Goal: Task Accomplishment & Management: Use online tool/utility

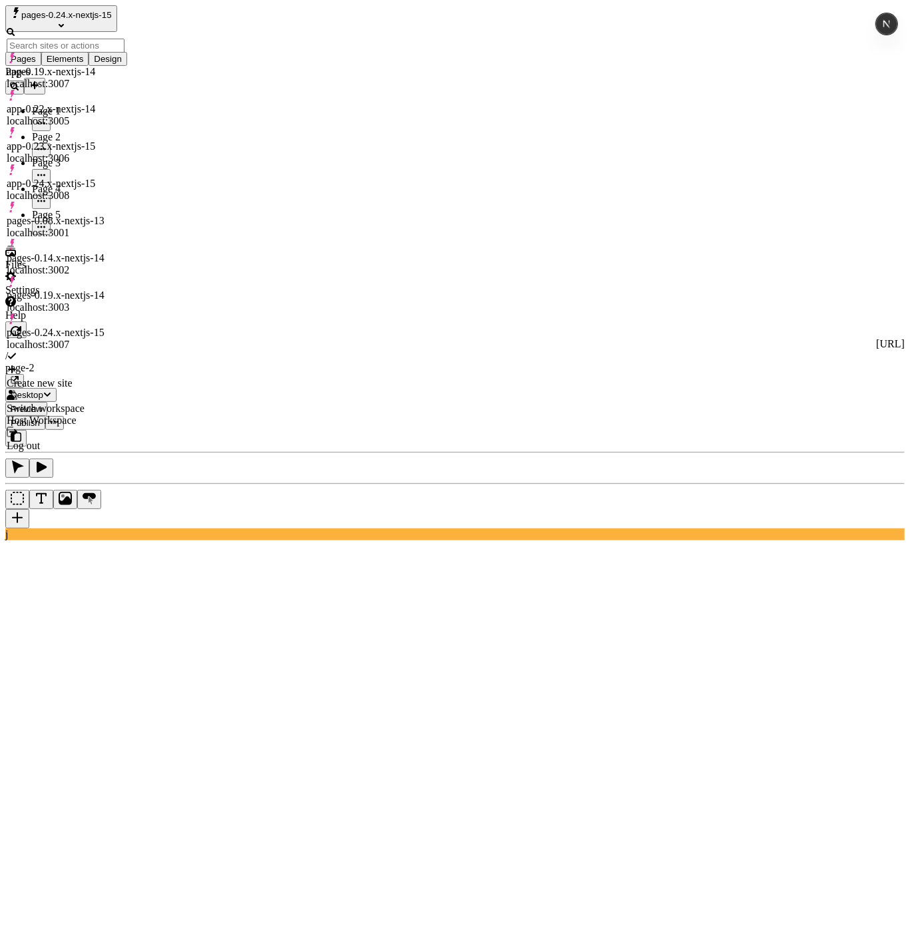
drag, startPoint x: 45, startPoint y: 533, endPoint x: 50, endPoint y: 522, distance: 11.9
click at [45, 235] on div "Pages Page 1 Page 2 Page 3 Page 4 Page 5" at bounding box center [85, 150] width 160 height 169
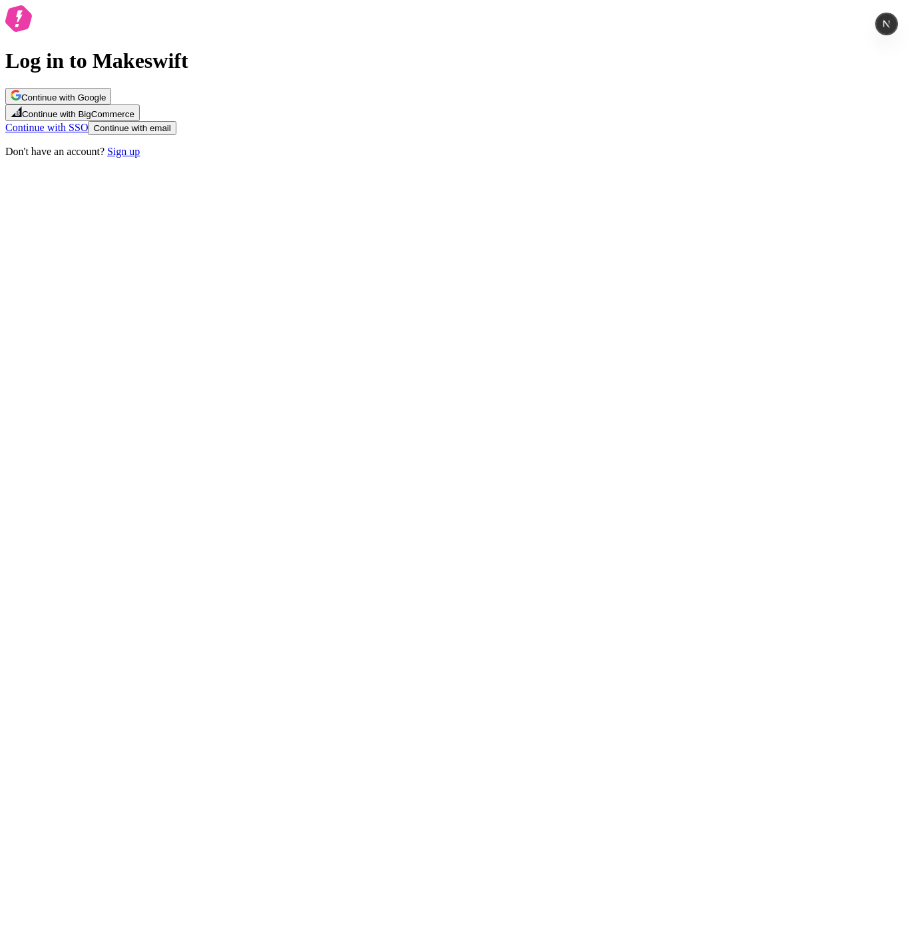
click at [573, 158] on div "Log in to Makeswift Continue with Google Continue with BigCommerce Continue wit…" at bounding box center [454, 81] width 899 height 152
click at [472, 135] on div "Continue with Google Continue with BigCommerce Continue with SSO Continue with …" at bounding box center [454, 111] width 899 height 47
click at [106, 102] on span "Continue with Google" at bounding box center [63, 97] width 85 height 10
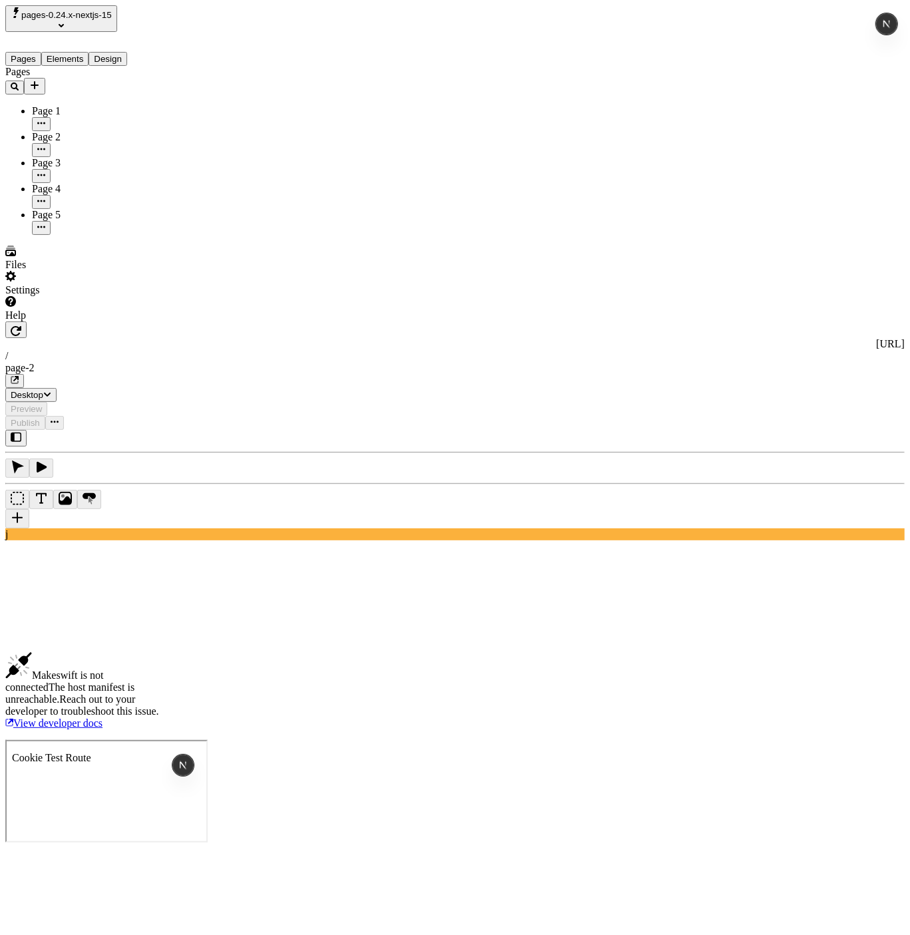
click at [113, 235] on div "Pages Page 1 Page 2 Page 3 Page 4 Page 5" at bounding box center [85, 150] width 160 height 169
click at [53, 195] on div "Pages Page 1 Page 2 Page 3 Page 4 Page 5" at bounding box center [85, 150] width 160 height 169
click at [83, 13] on span "pages-0.24.x-nextjs-15" at bounding box center [66, 15] width 91 height 10
click at [110, 235] on div "Pages Page 1 Page 2 Page 3 Page 4 Page 5" at bounding box center [85, 150] width 160 height 169
click at [104, 235] on div "Pages Page 1 Page 2 Page 3 Page 4 Page 5" at bounding box center [85, 150] width 160 height 169
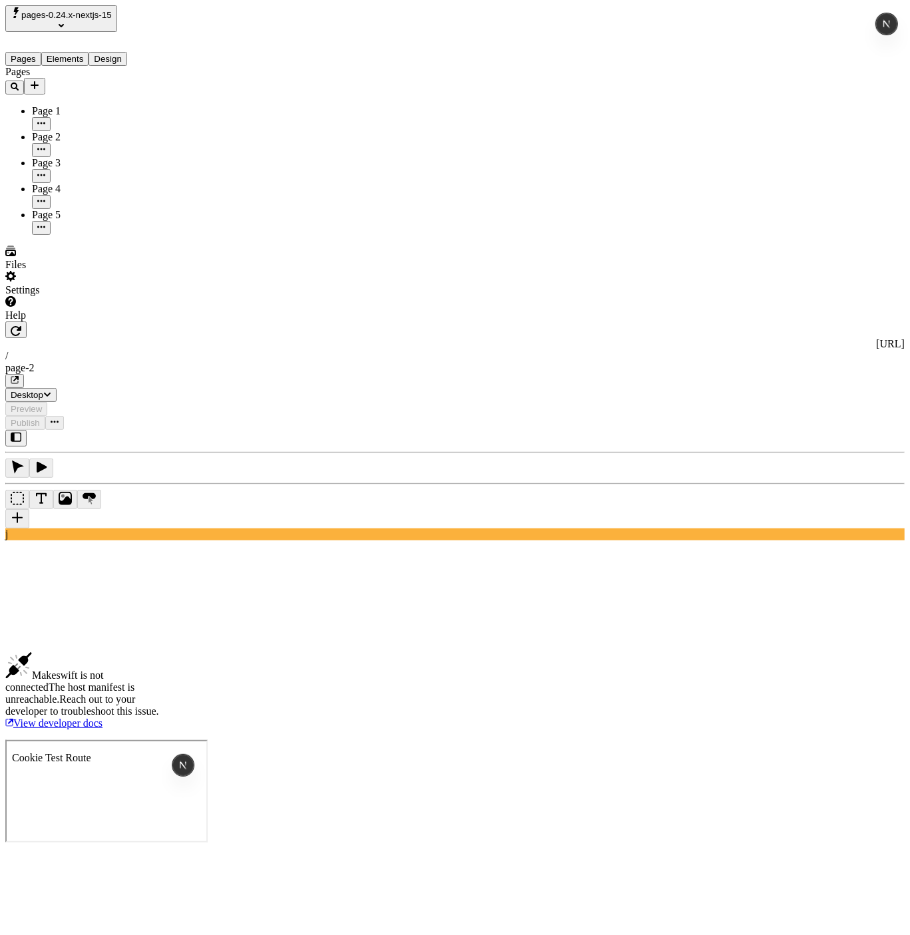
click at [64, 226] on div "Pages Page 1 Page 2 Page 3 Page 4 Page 5" at bounding box center [85, 150] width 160 height 169
click at [75, 14] on span "pages-0.24.x-nextjs-15" at bounding box center [66, 15] width 91 height 10
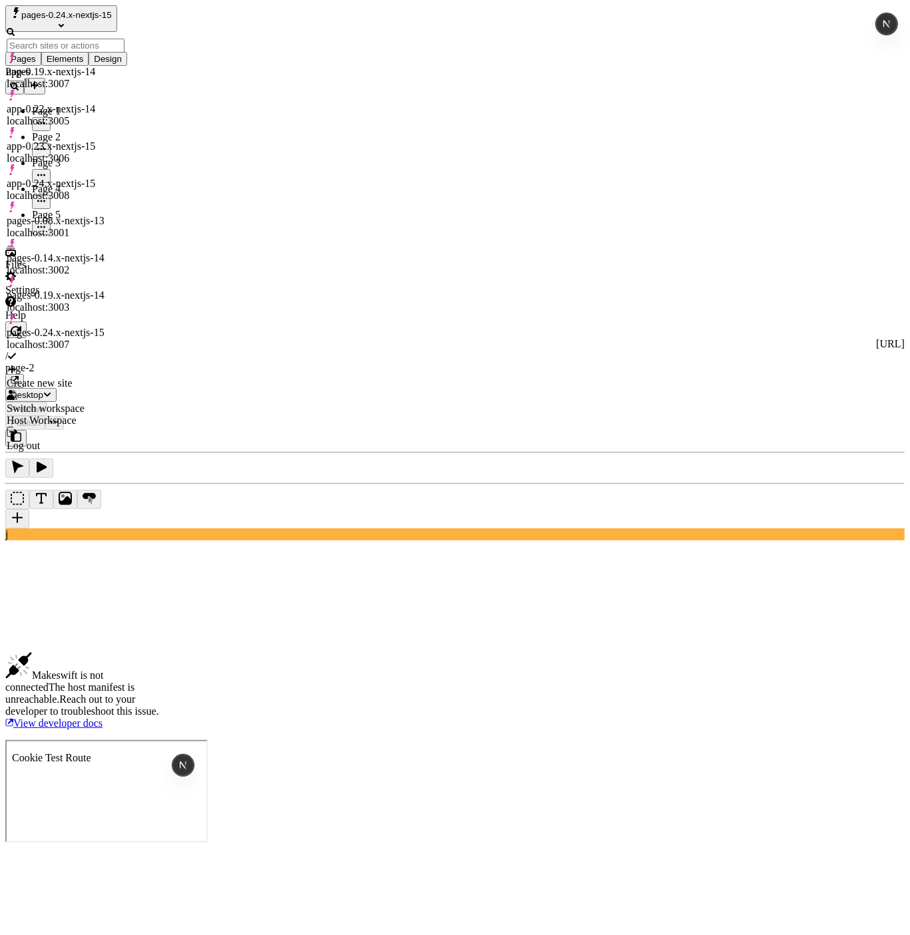
click at [81, 235] on div "Pages Page 1 Page 2 Page 3 Page 4 Page 5" at bounding box center [85, 150] width 160 height 169
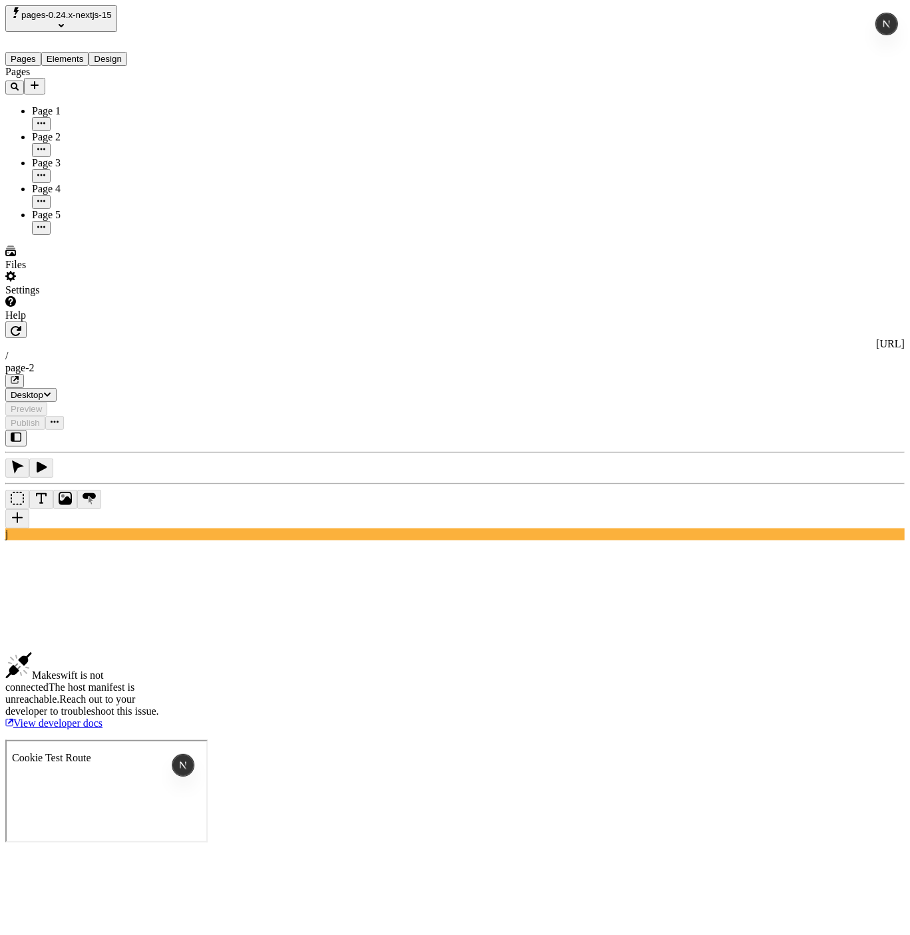
click at [109, 20] on span "pages-0.24.x-nextjs-15" at bounding box center [66, 15] width 91 height 10
click at [47, 208] on div "Pages Page 1 Page 2 Page 3 Page 4 Page 5" at bounding box center [85, 150] width 160 height 169
click at [85, 223] on div "Pages Page 1 Page 2 Page 3 Page 4 Page 5" at bounding box center [85, 150] width 160 height 169
click at [64, 24] on icon "Select site" at bounding box center [61, 25] width 5 height 3
drag, startPoint x: 76, startPoint y: 270, endPoint x: 97, endPoint y: 274, distance: 21.6
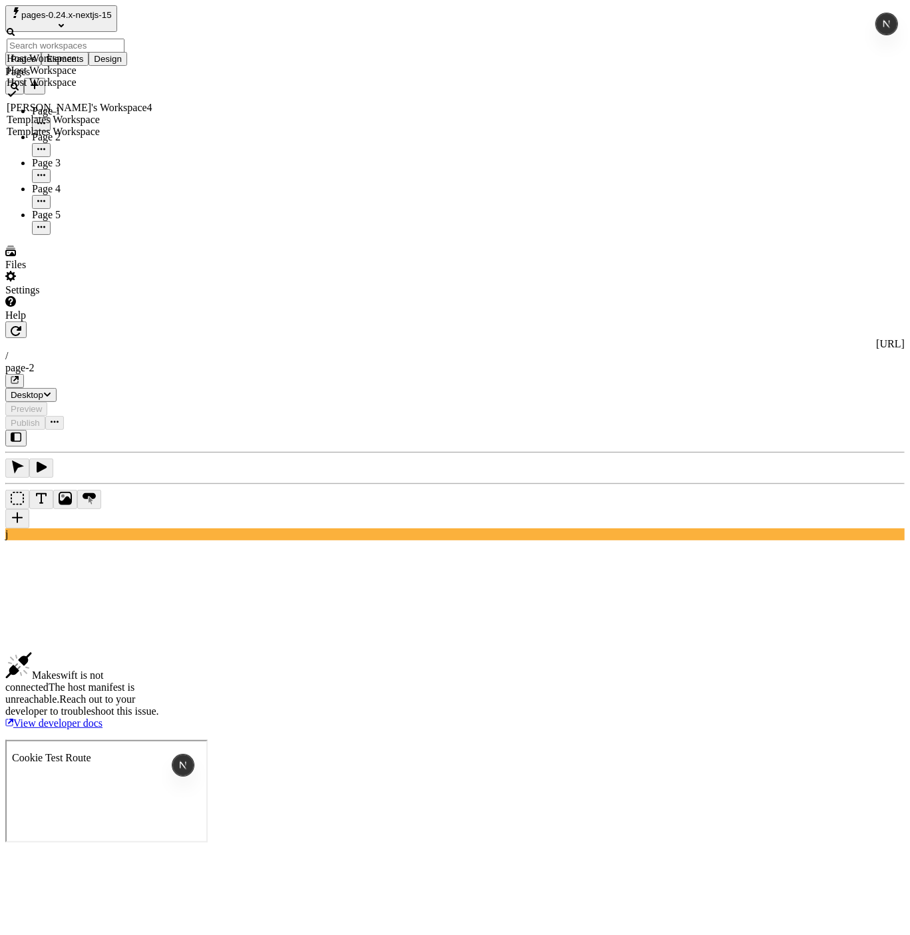
click at [77, 235] on div "Pages Page 1 Page 2 Page 3 Page 4 Page 5" at bounding box center [85, 150] width 160 height 169
drag, startPoint x: 97, startPoint y: 274, endPoint x: 87, endPoint y: 110, distance: 164.0
click at [98, 235] on div "Pages Page 1 Page 2 Page 3 Page 4 Page 5" at bounding box center [85, 150] width 160 height 169
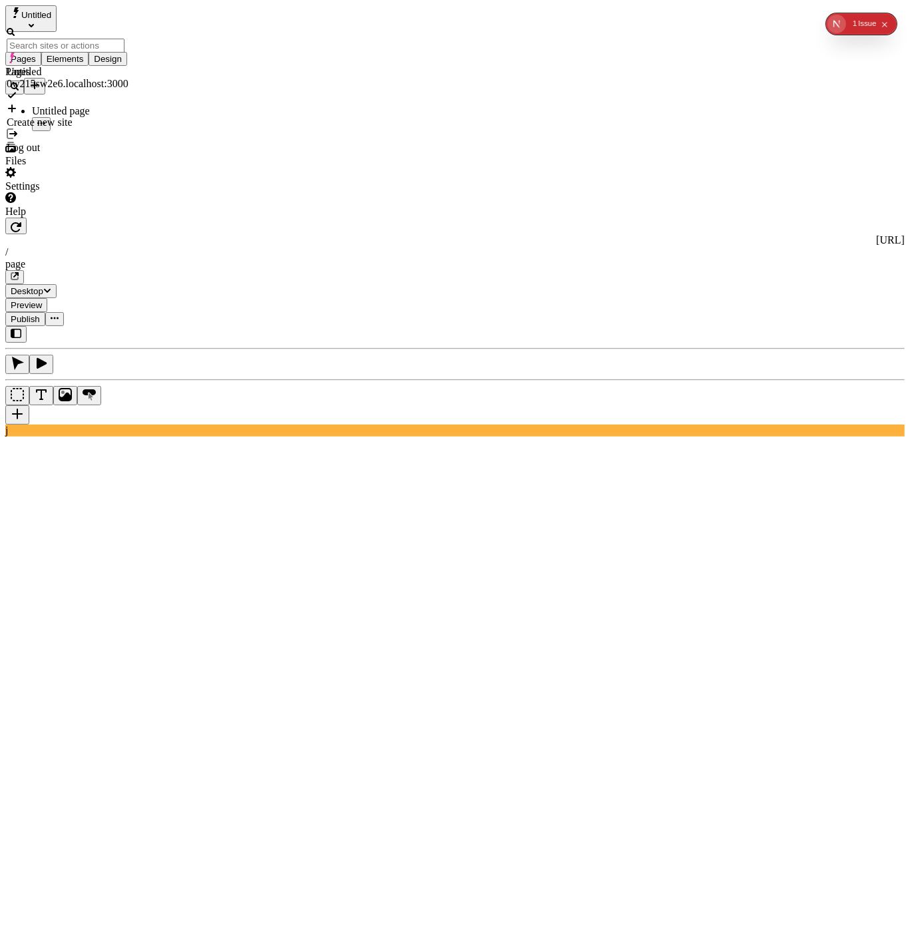
click at [55, 131] on div "Pages Untitled page" at bounding box center [85, 98] width 160 height 65
click at [51, 15] on span "Untitled" at bounding box center [36, 15] width 30 height 10
click at [46, 53] on div "Host Workspace" at bounding box center [80, 59] width 146 height 12
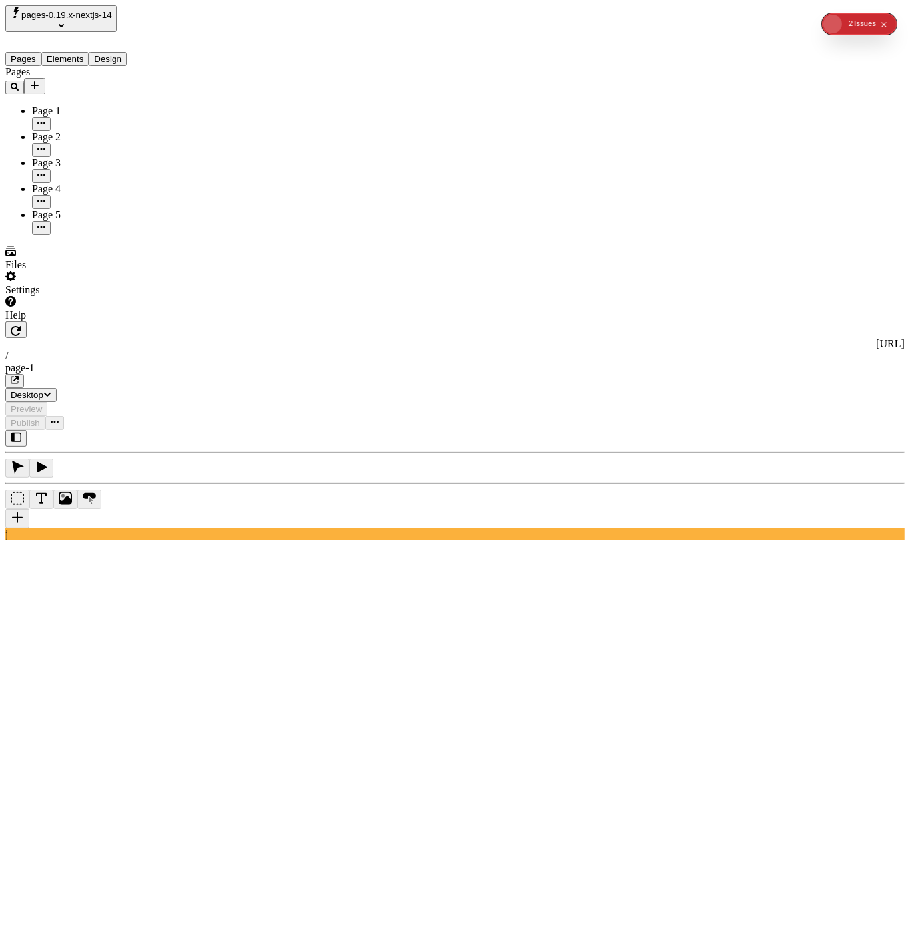
click at [79, 13] on span "pages-0.19.x-nextjs-14" at bounding box center [66, 15] width 91 height 10
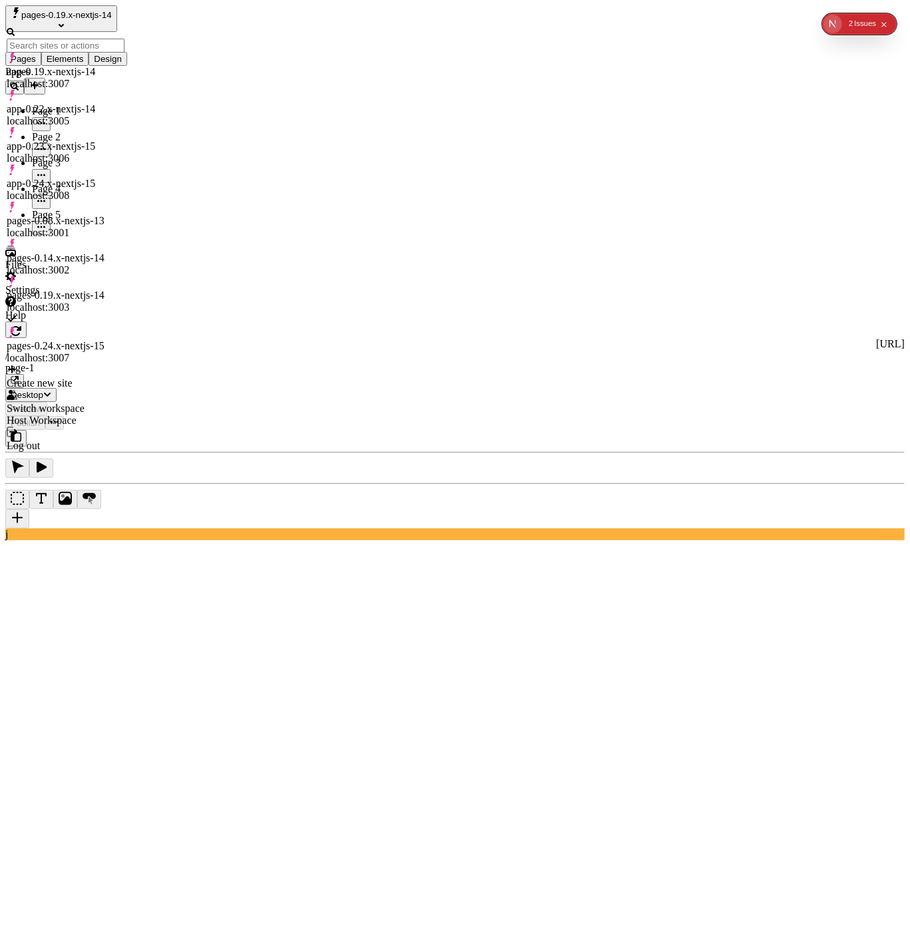
click at [112, 340] on div "pages-0.24.x-nextjs-15" at bounding box center [66, 346] width 118 height 12
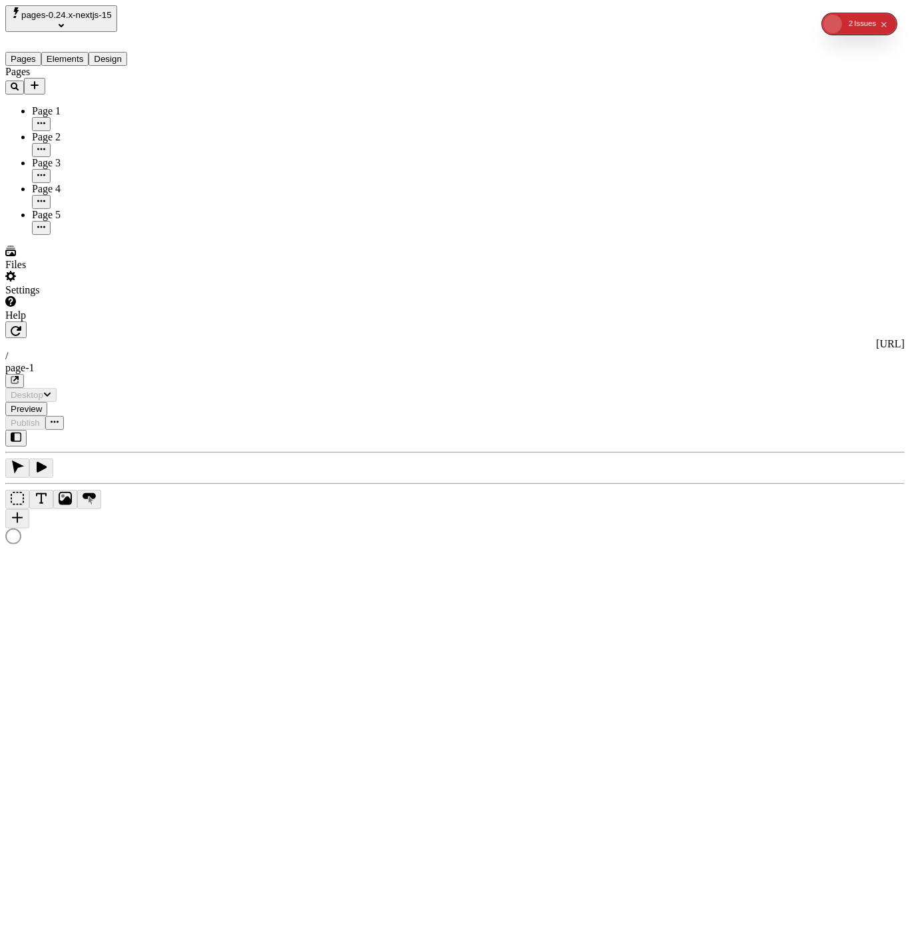
type input "/page-1"
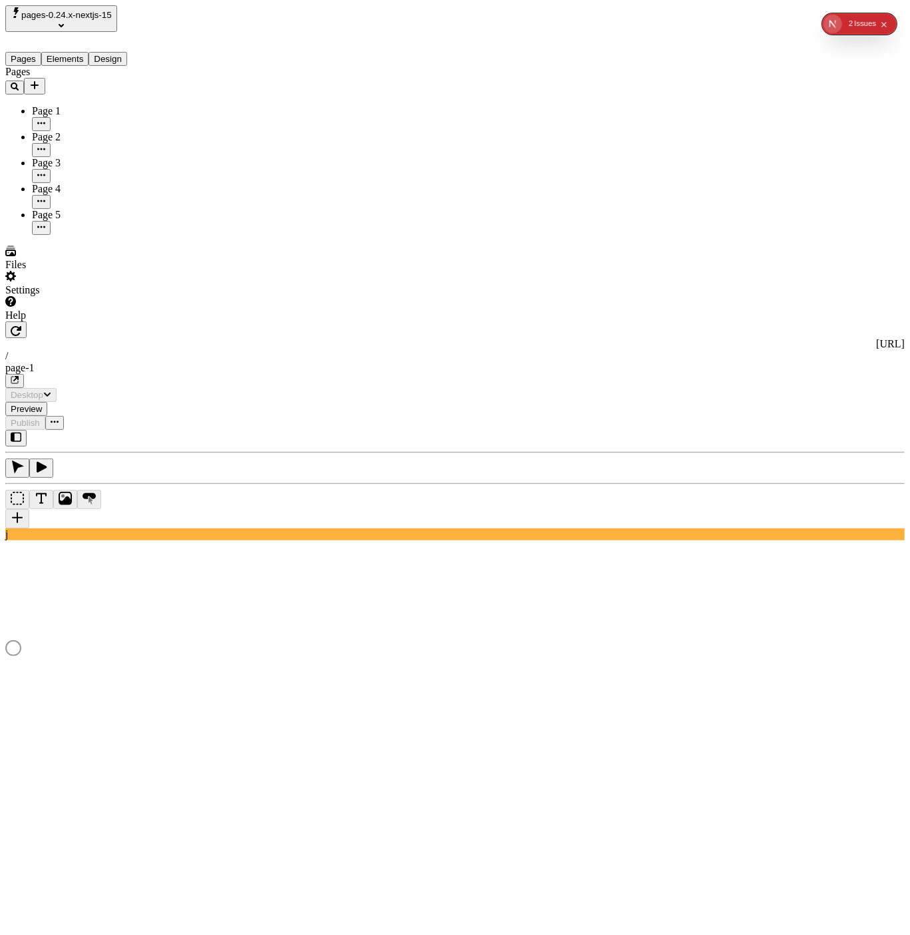
click at [278, 338] on div "http://localhost:3007" at bounding box center [454, 344] width 899 height 12
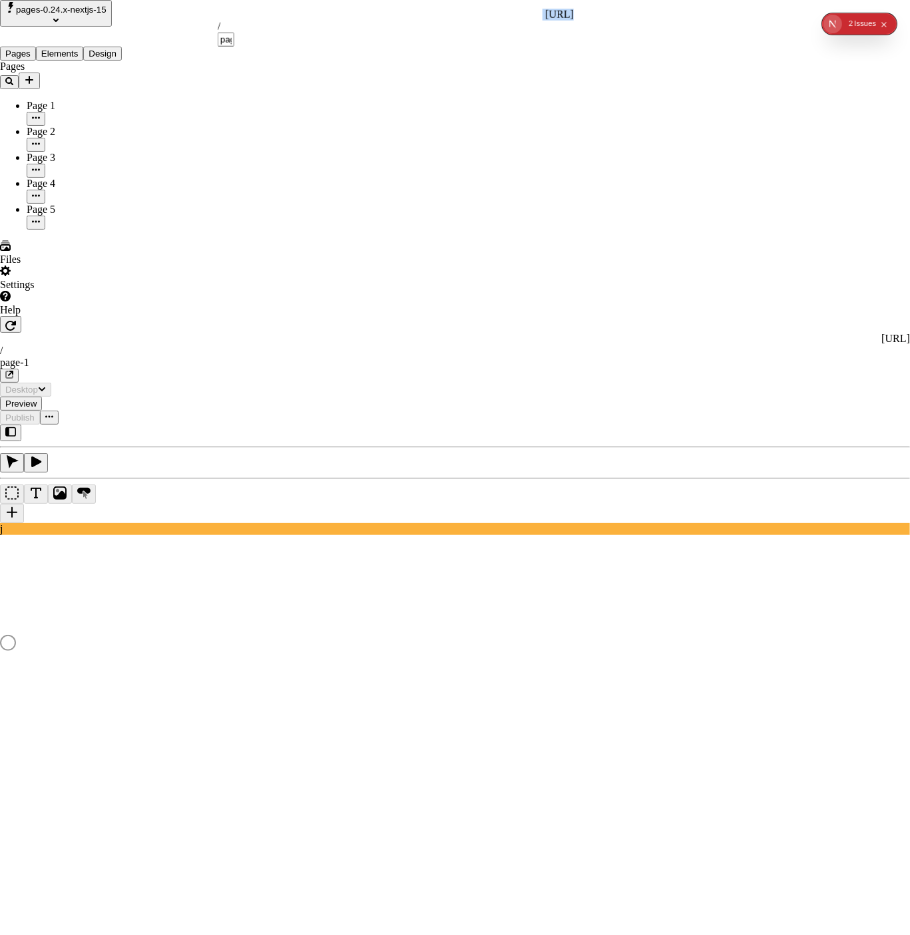
click at [278, 17] on div "http://localhost:3007" at bounding box center [396, 15] width 356 height 12
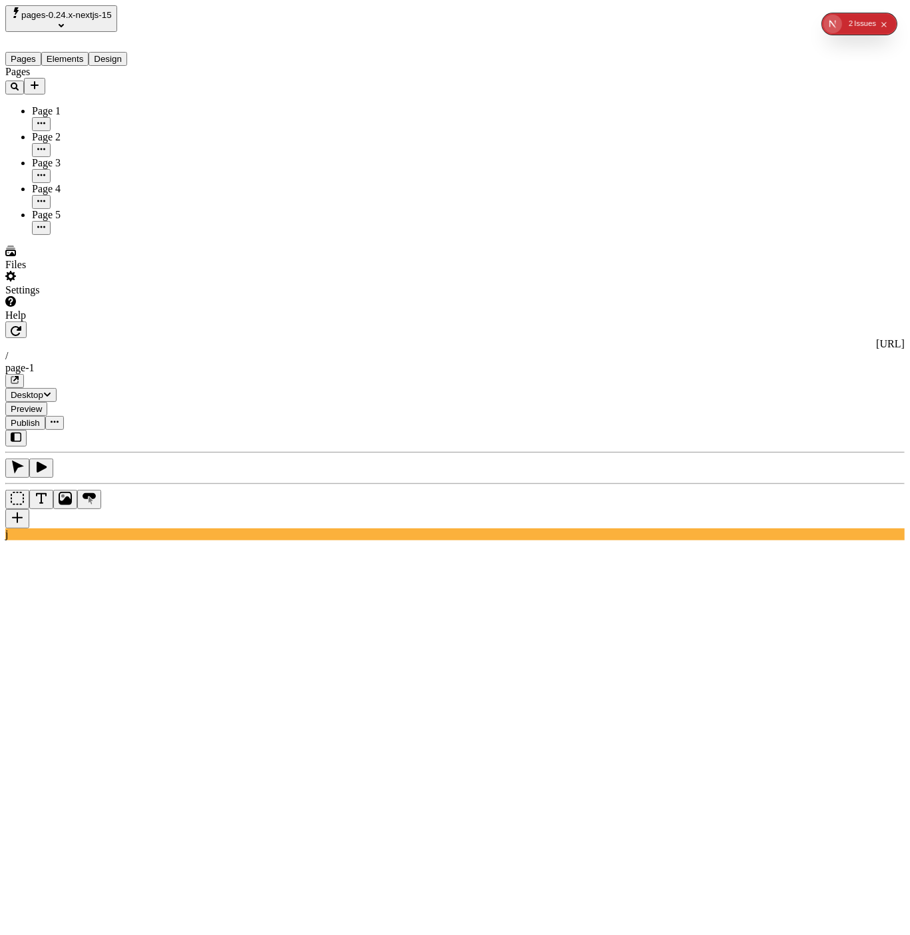
click at [358, 52] on body "pages-0.24.x-nextjs-15 Pages Elements Design Pages Page 1 Page 2 Page 3 Page 4 …" at bounding box center [454, 875] width 899 height 1741
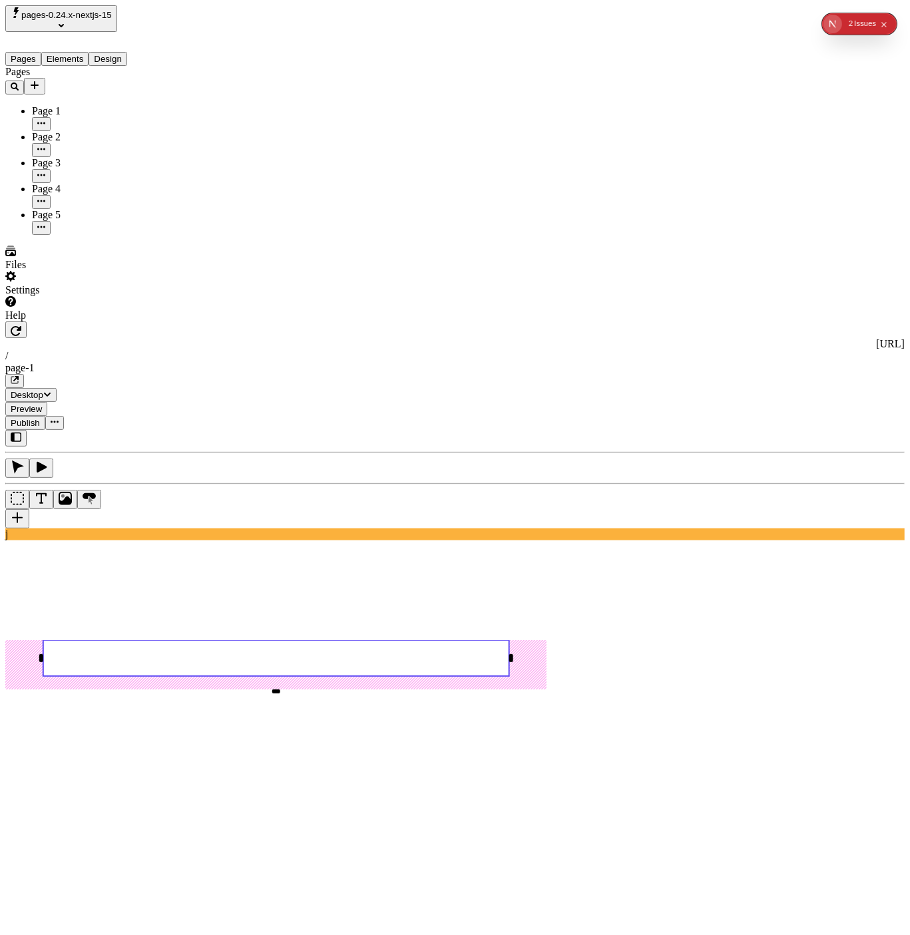
click at [109, 25] on button "pages-0.24.x-nextjs-15" at bounding box center [61, 18] width 112 height 27
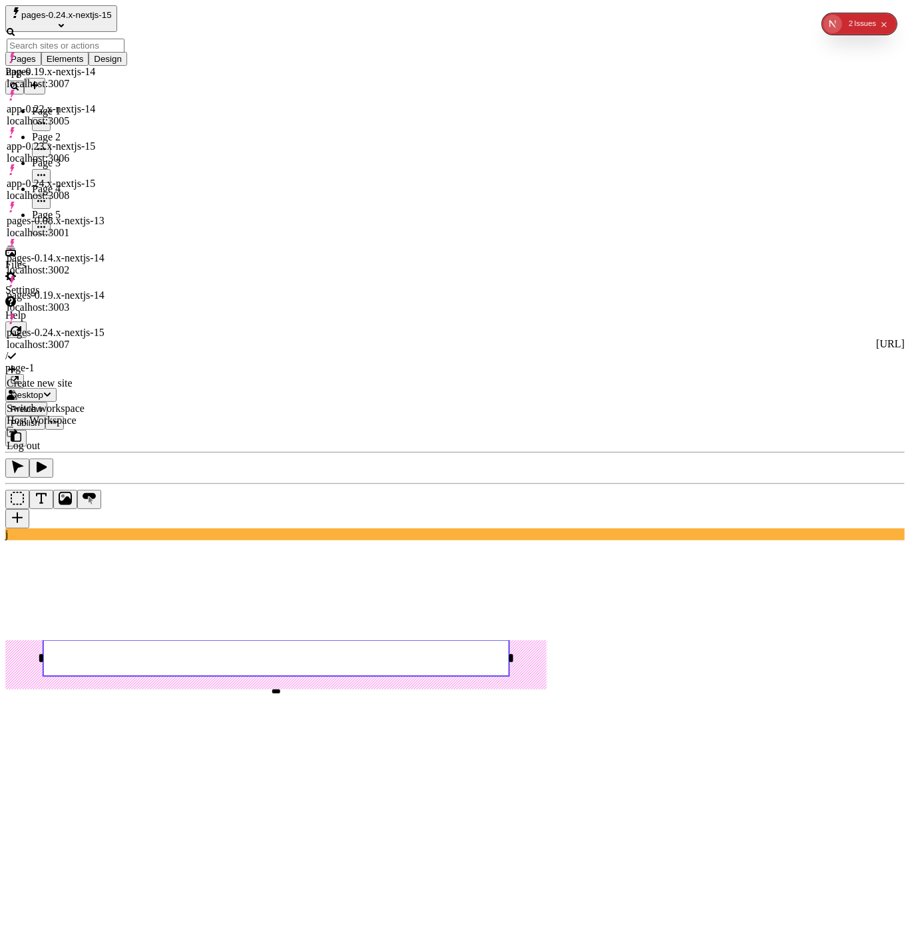
click at [118, 178] on div "app-0.24.x-nextjs-15 localhost:3008" at bounding box center [66, 190] width 118 height 24
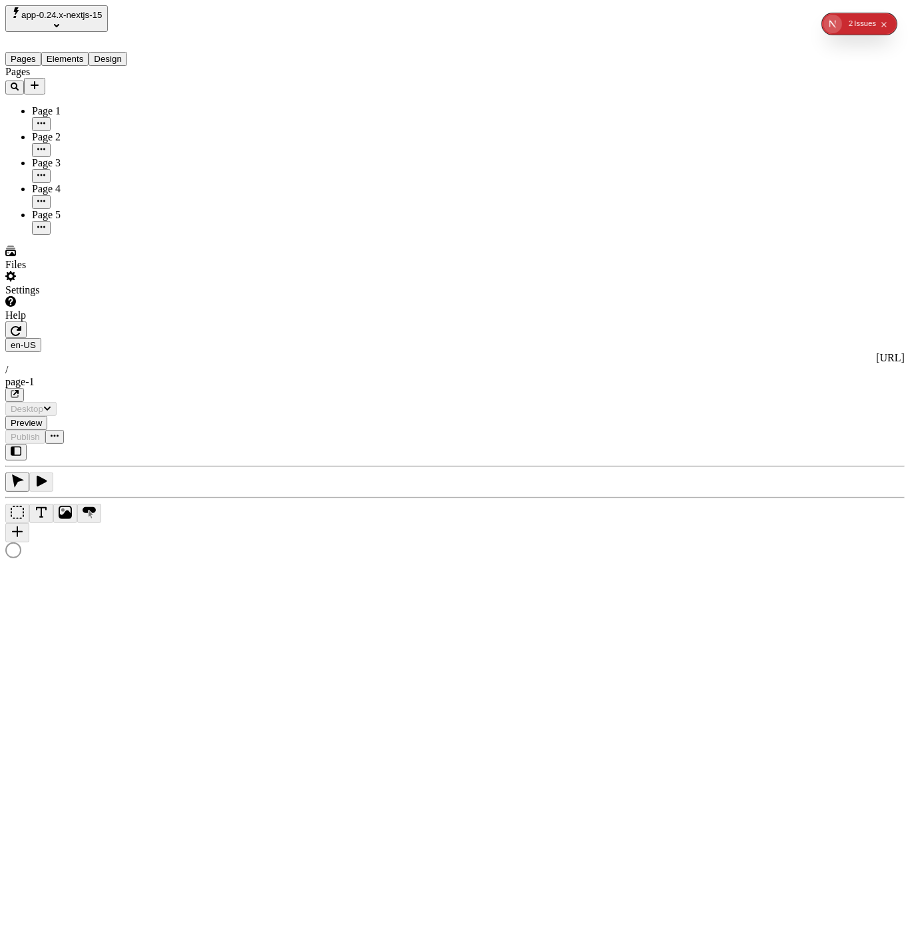
type input "/page-1"
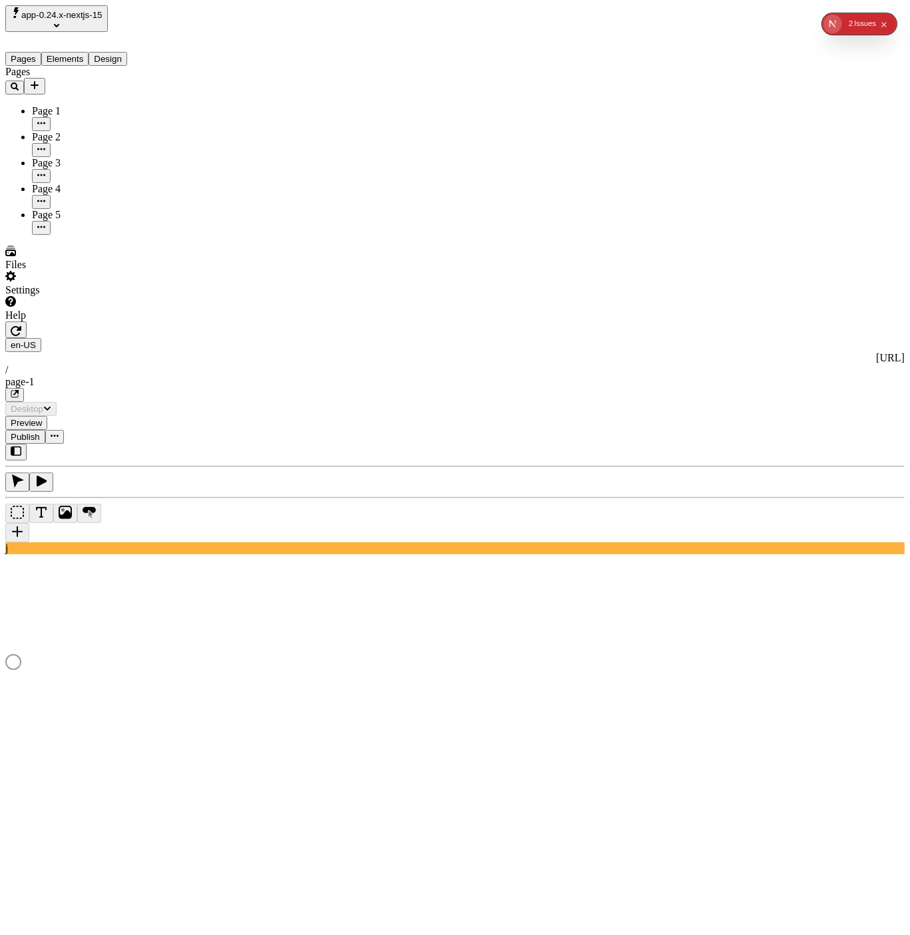
click at [860, 18] on div "Issue s" at bounding box center [865, 23] width 22 height 21
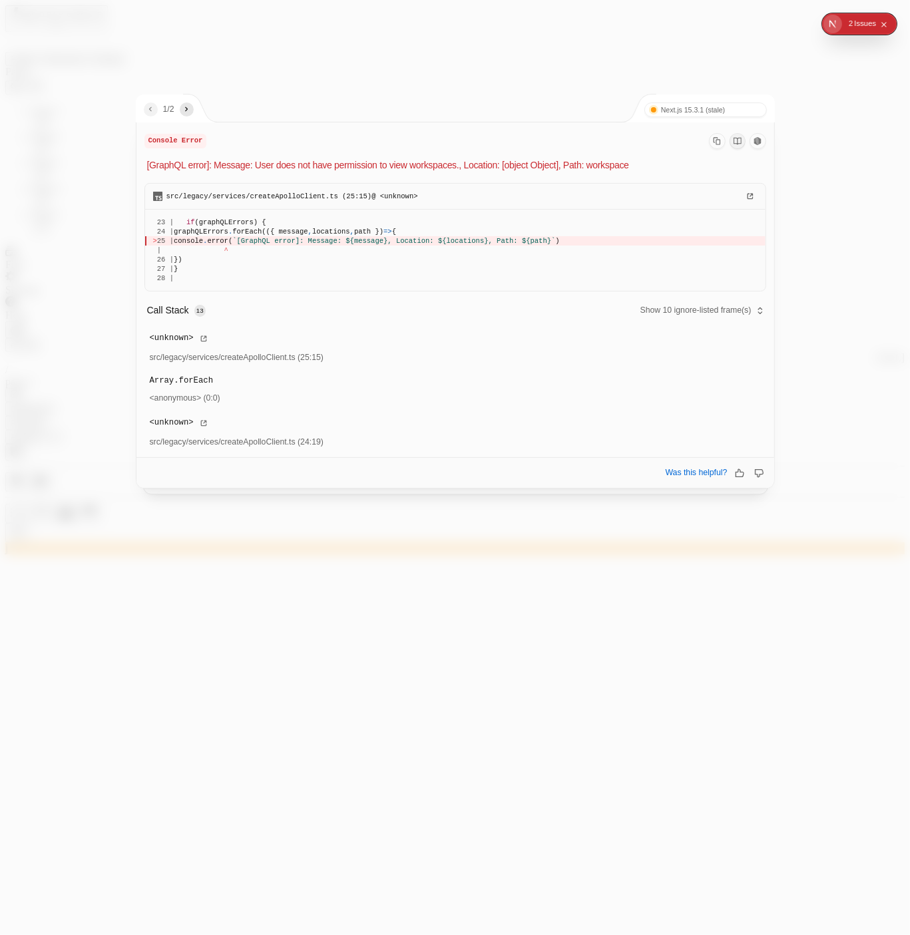
click at [191, 111] on icon "next" at bounding box center [186, 108] width 9 height 9
click at [151, 112] on icon "previous" at bounding box center [150, 108] width 9 height 9
click at [329, 92] on div at bounding box center [455, 467] width 910 height 935
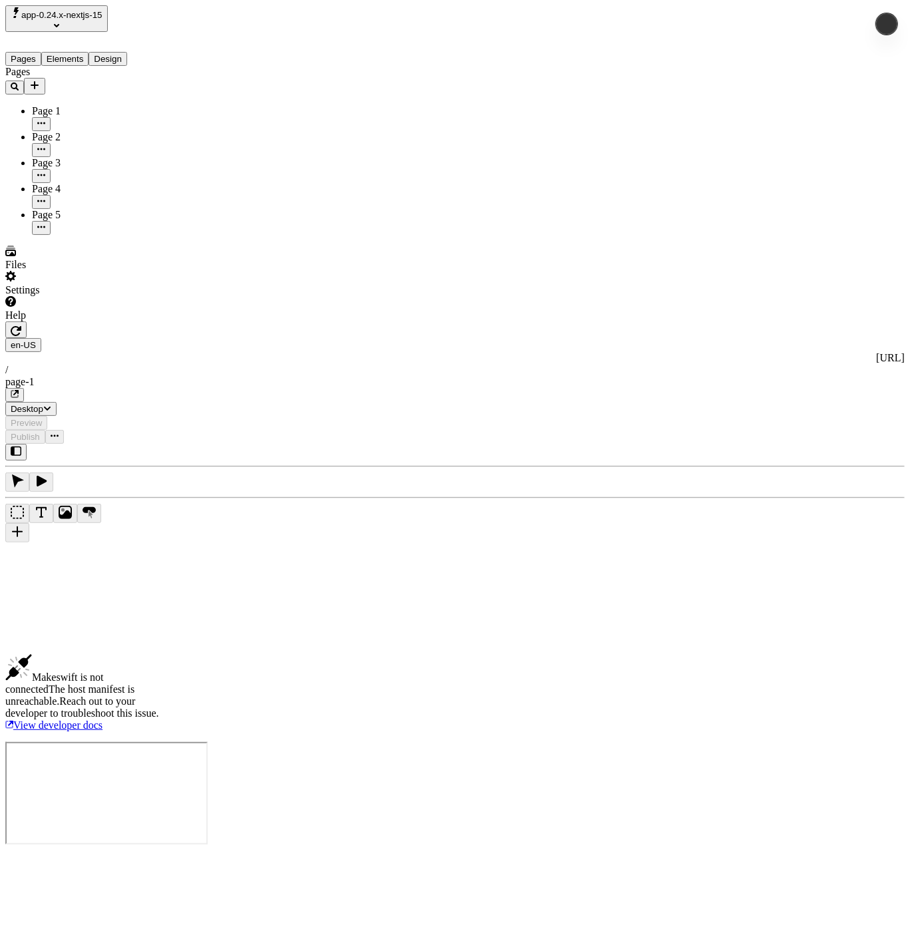
click at [59, 23] on icon "Select site" at bounding box center [56, 25] width 5 height 5
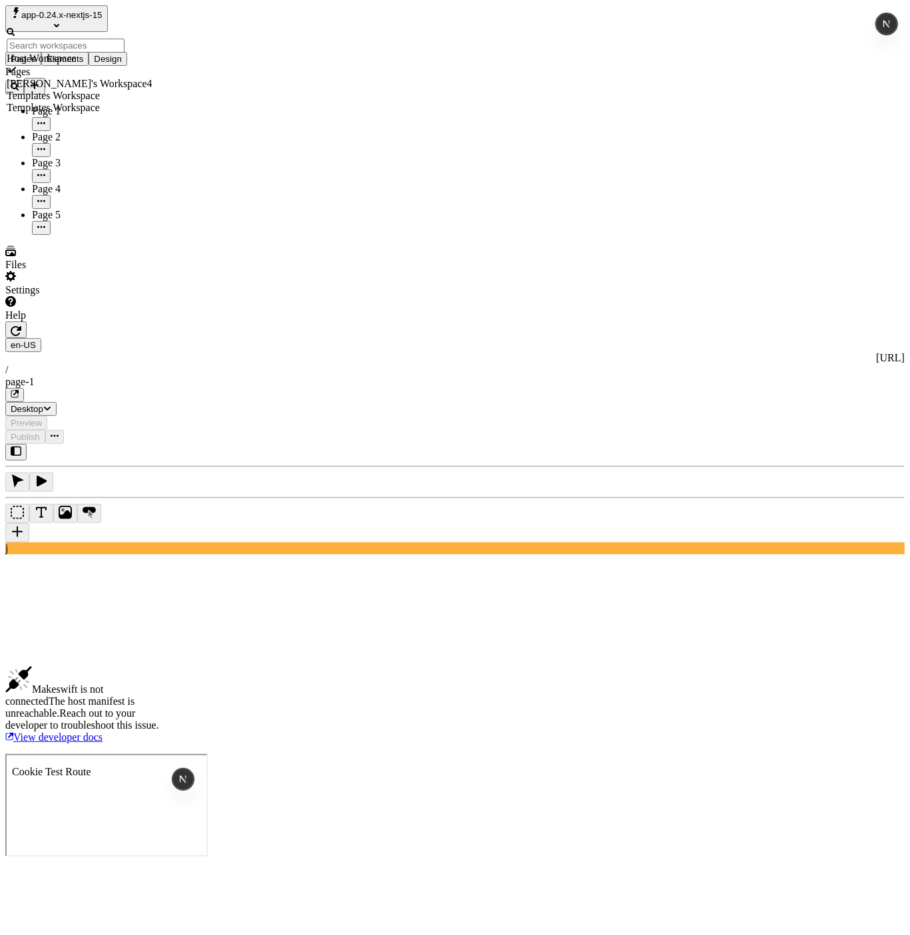
click at [100, 235] on div "Pages Page 1 Page 2 Page 3 Page 4 Page 5" at bounding box center [85, 150] width 160 height 169
click at [94, 10] on span "app-0.24.x-nextjs-15" at bounding box center [61, 15] width 81 height 10
click at [61, 102] on div "Templates Workspace" at bounding box center [80, 108] width 146 height 12
click at [110, 102] on div "Templates Workspace" at bounding box center [80, 108] width 146 height 12
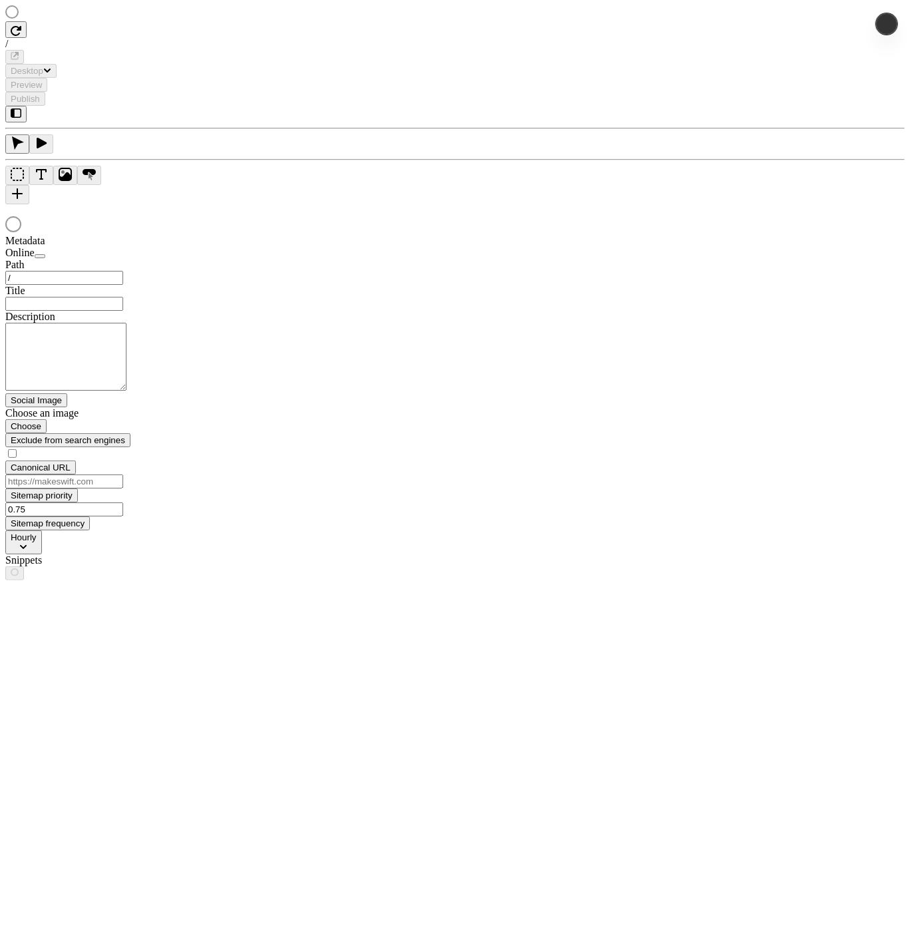
type input "/page-5"
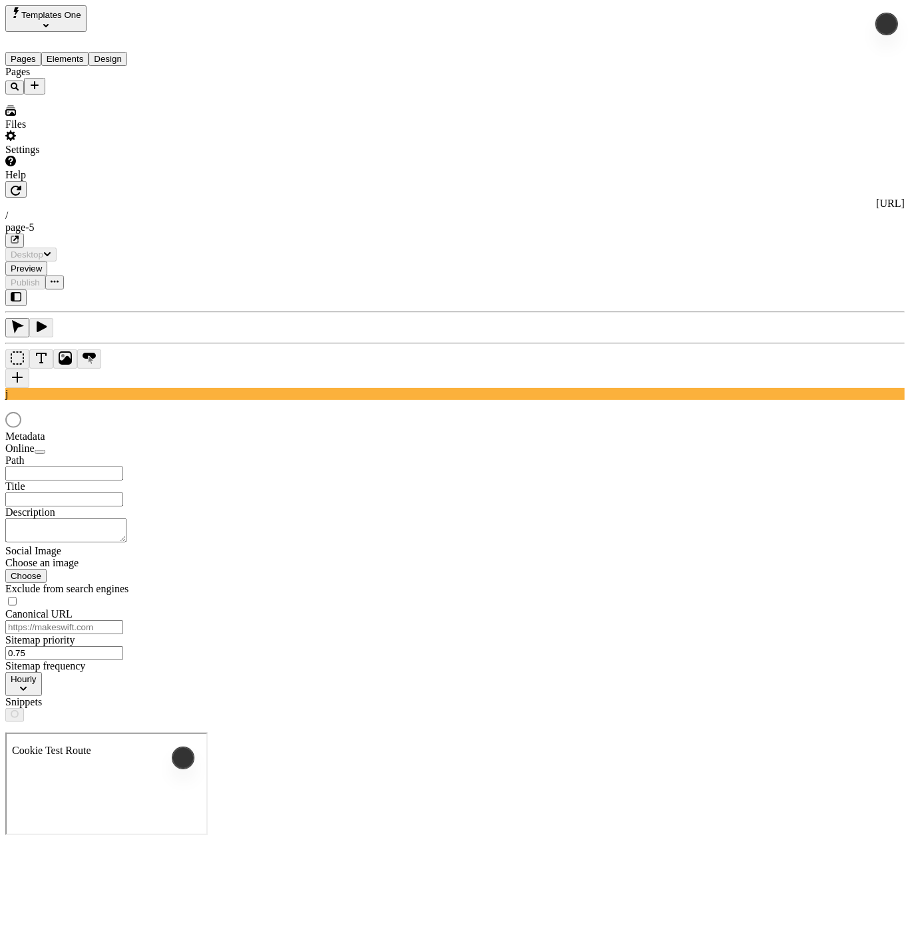
type input "/page-5"
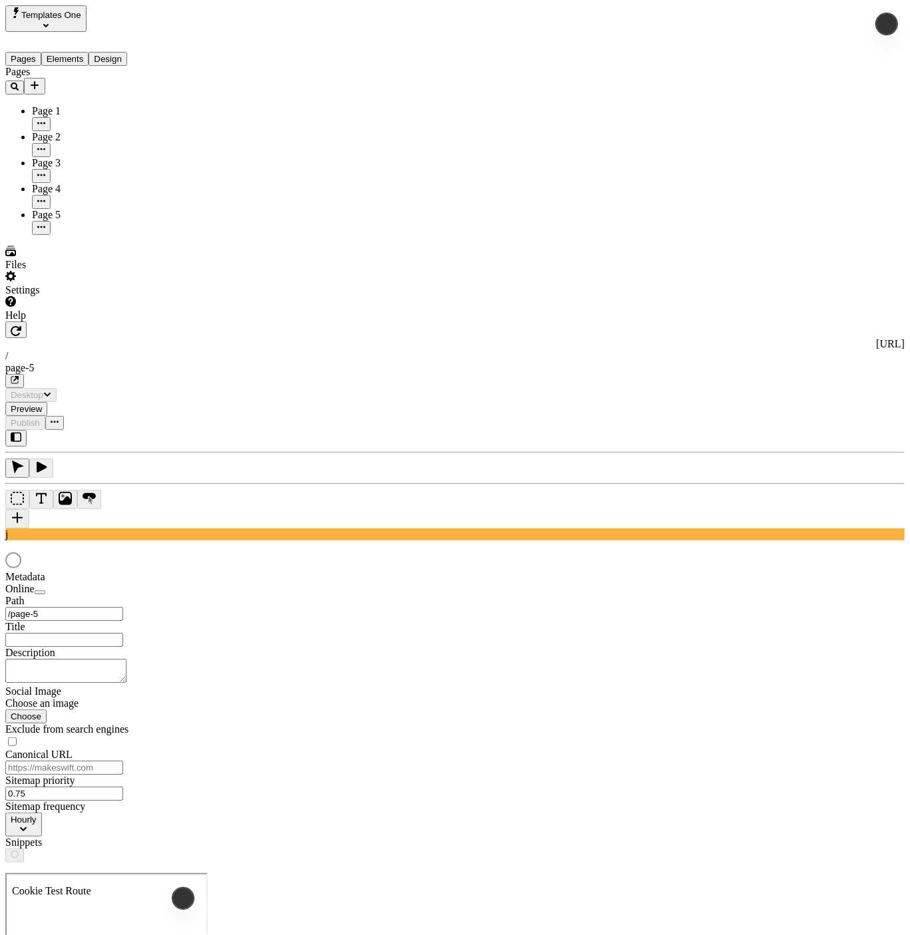
click at [81, 14] on span "Templates One" at bounding box center [51, 15] width 60 height 10
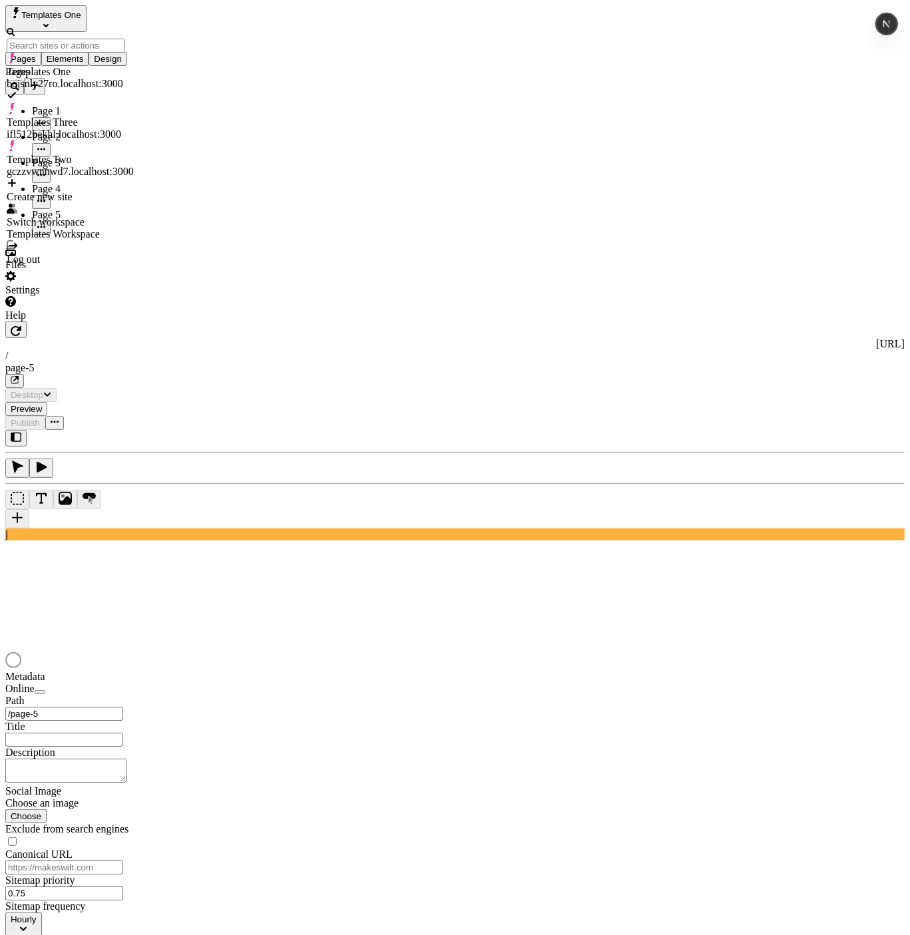
drag, startPoint x: 20, startPoint y: 309, endPoint x: 39, endPoint y: 224, distance: 86.5
click at [21, 235] on div "Pages Page 1 Page 2 Page 3 Page 4 Page 5" at bounding box center [85, 150] width 160 height 169
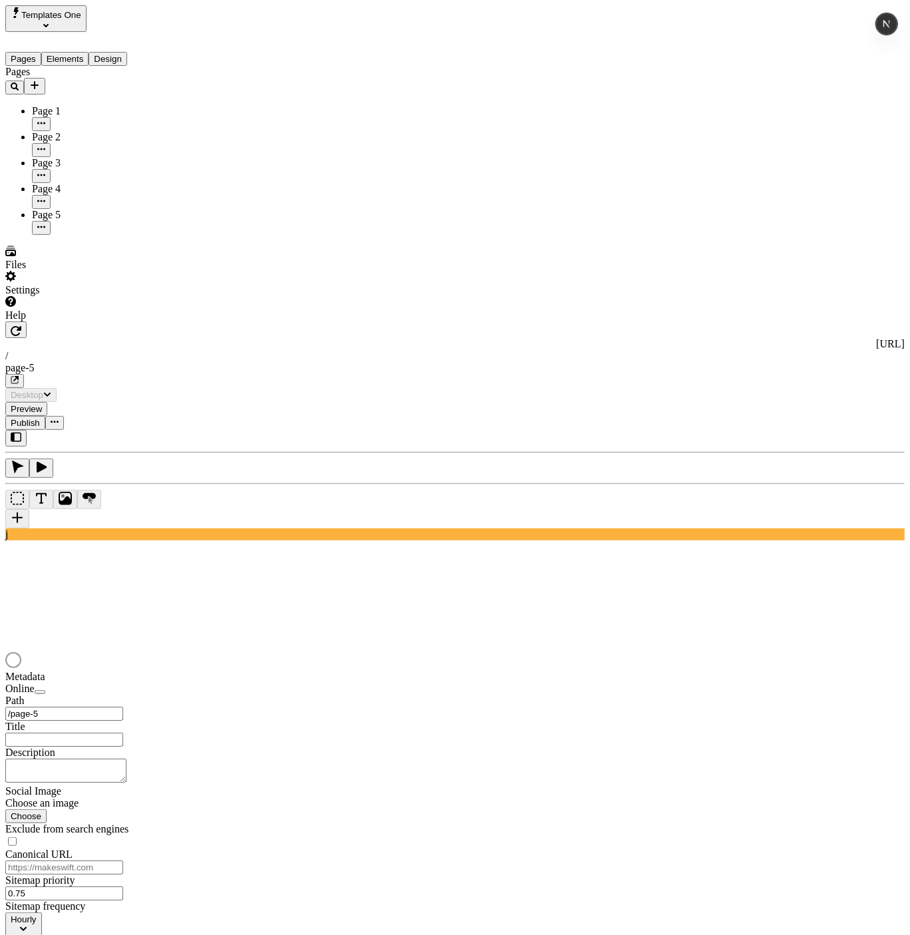
click at [53, 7] on button "Templates One" at bounding box center [45, 18] width 81 height 27
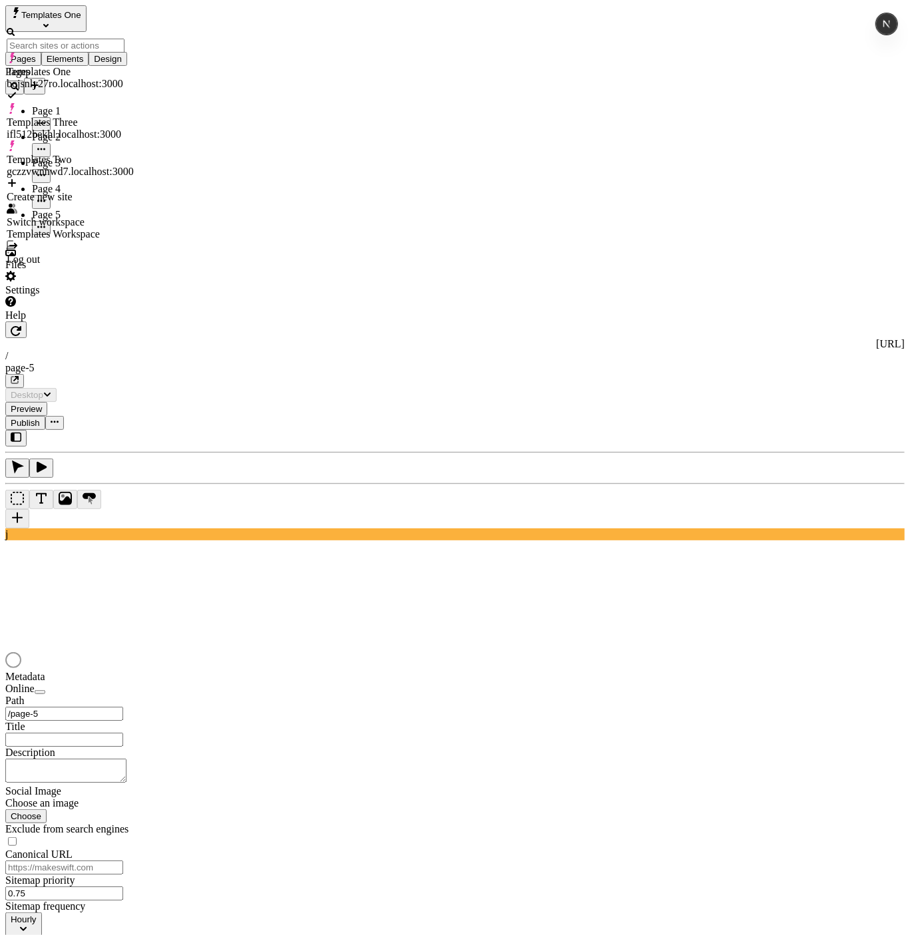
drag, startPoint x: 83, startPoint y: 275, endPoint x: 94, endPoint y: 212, distance: 64.2
click at [83, 235] on div "Pages Page 1 Page 2 Page 3 Page 4 Page 5" at bounding box center [85, 150] width 160 height 169
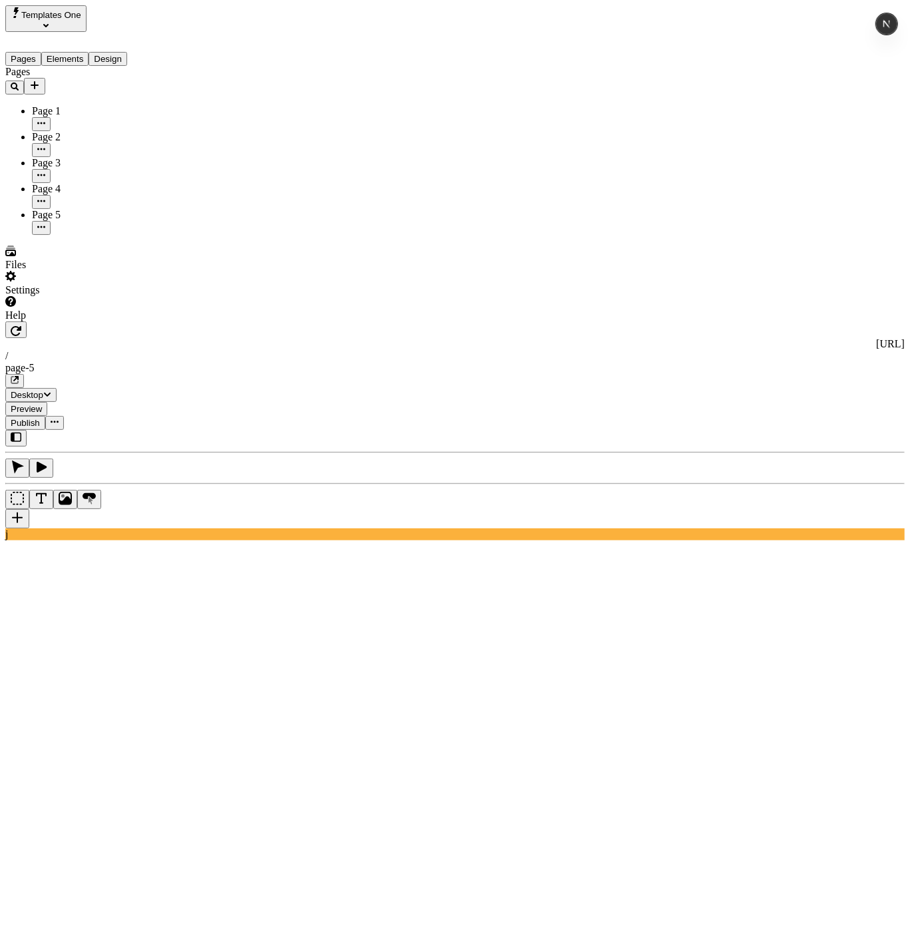
click at [40, 80] on icon "Add new" at bounding box center [34, 85] width 11 height 11
click at [114, 98] on div "Page from template" at bounding box center [130, 102] width 45 height 37
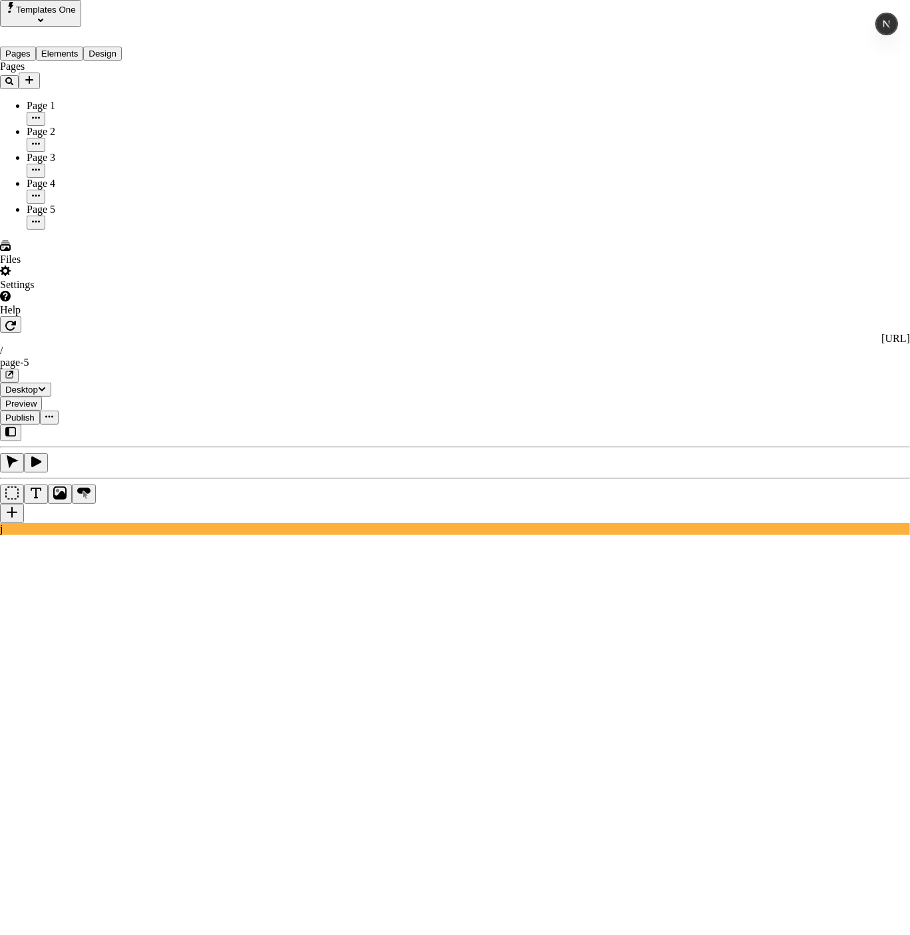
scroll to position [445, 0]
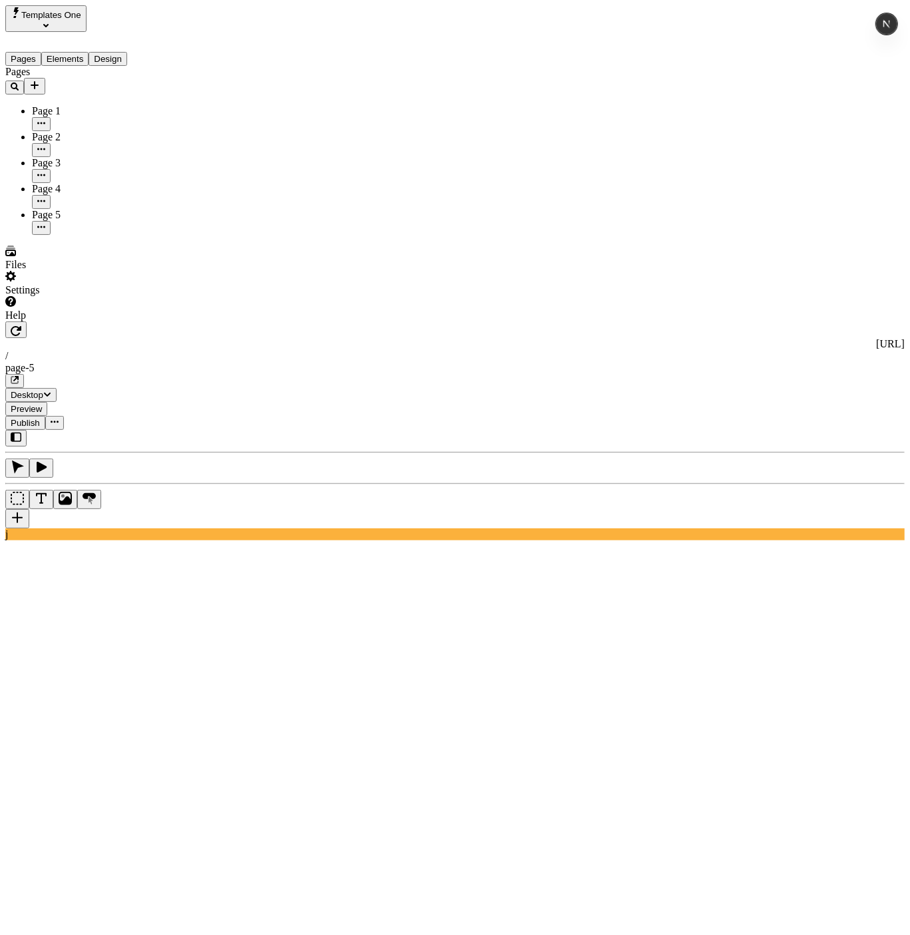
click at [77, 14] on span "Templates One" at bounding box center [51, 15] width 60 height 10
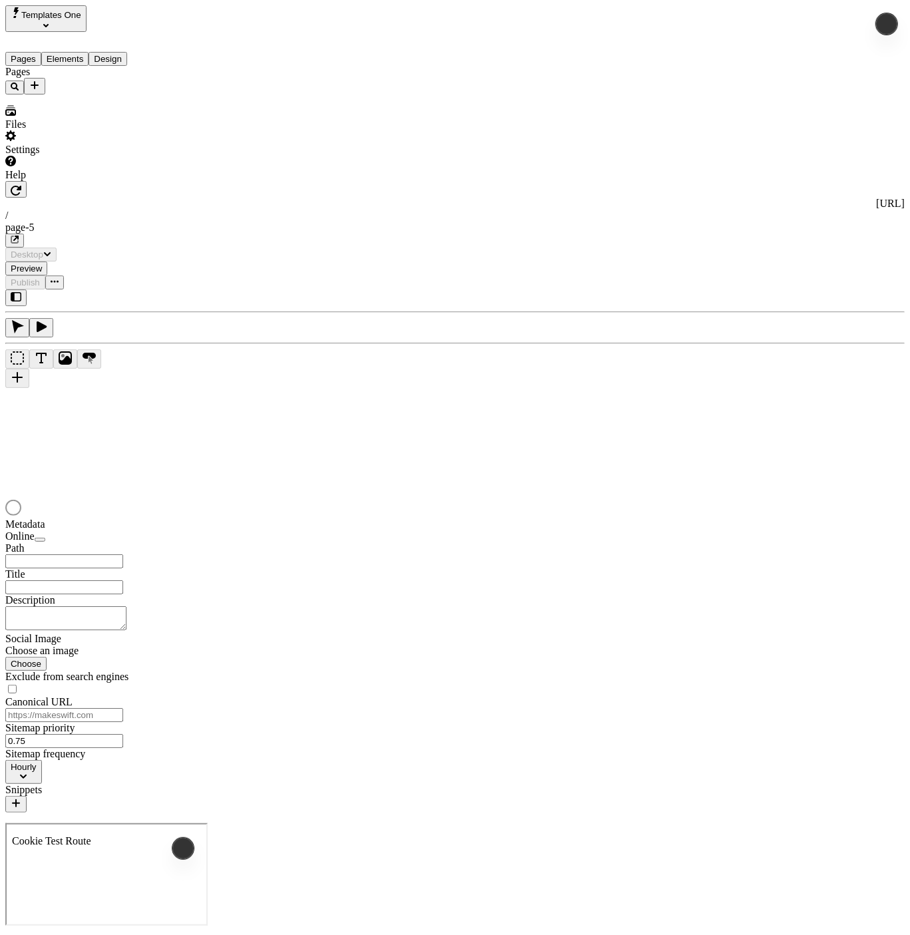
type input "/page-5"
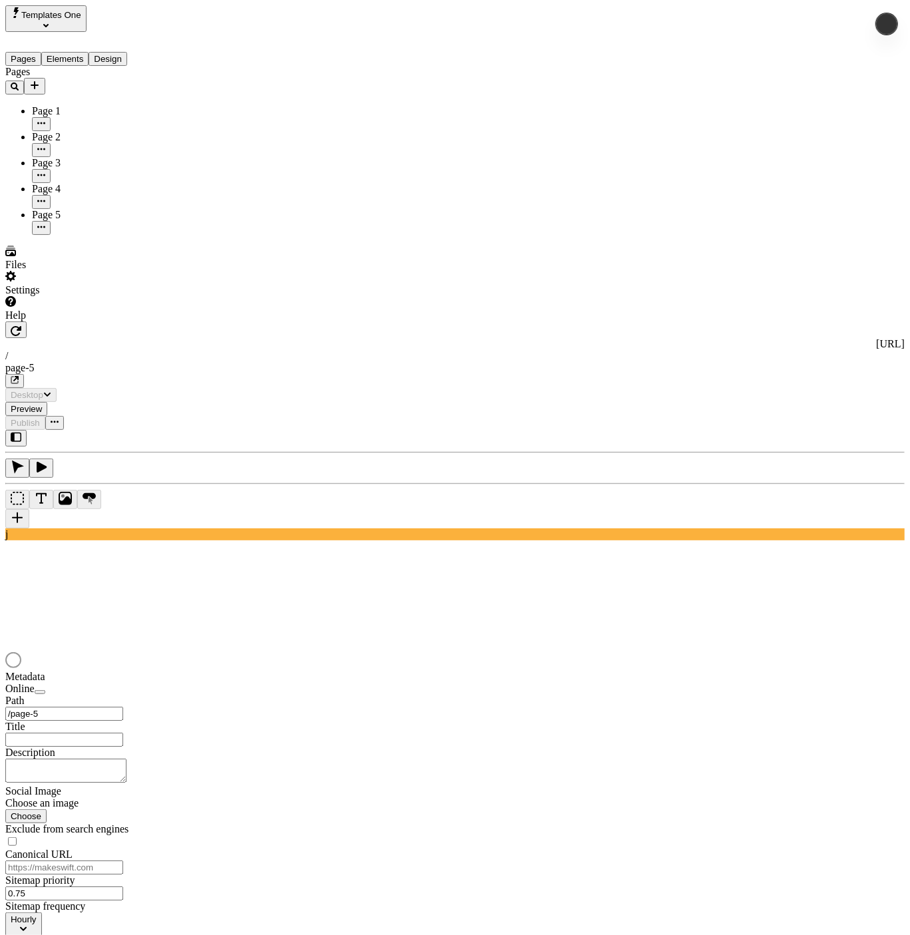
click at [87, 17] on button "Templates One" at bounding box center [45, 18] width 81 height 27
